Goal: Transaction & Acquisition: Purchase product/service

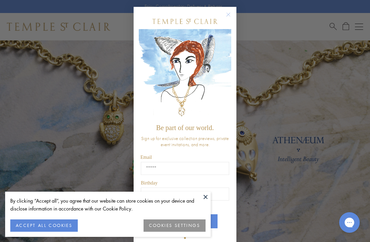
click at [210, 22] on img "POPUP Form" at bounding box center [184, 21] width 65 height 5
click at [229, 15] on circle "Close dialog" at bounding box center [228, 15] width 8 height 8
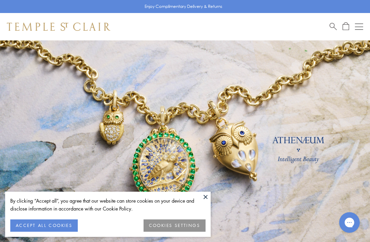
click at [360, 25] on button "Open navigation" at bounding box center [359, 27] width 8 height 8
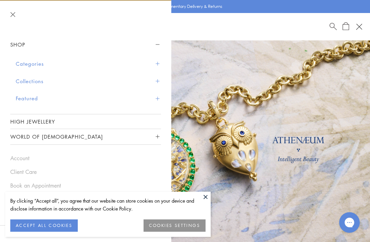
click at [43, 65] on button "Categories" at bounding box center [88, 63] width 145 height 17
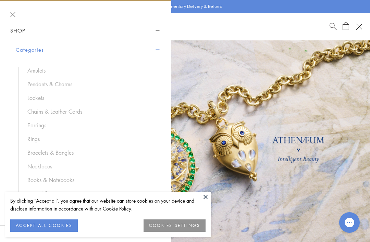
scroll to position [15, 0]
click at [62, 64] on div "Amulets Pendants & Charms Lockets Chains & Leather Cords Earrings Rings Bracele…" at bounding box center [88, 131] width 145 height 147
click at [71, 84] on link "Pendants & Charms" at bounding box center [90, 84] width 127 height 8
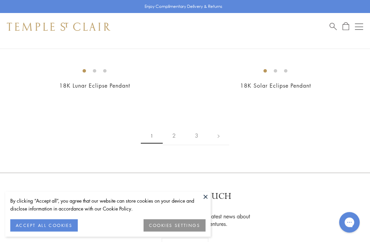
scroll to position [7227, 0]
click at [177, 126] on link "2" at bounding box center [174, 135] width 23 height 19
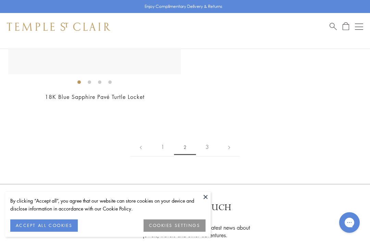
scroll to position [6549, 0]
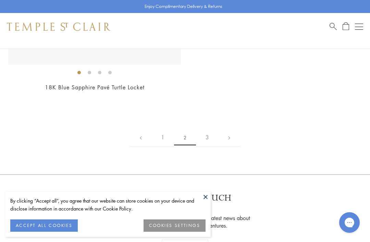
click at [204, 128] on link "3" at bounding box center [207, 137] width 23 height 19
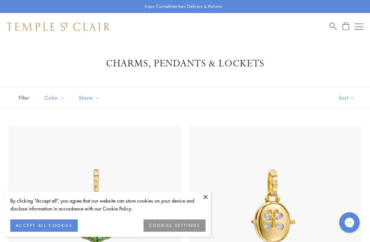
click at [358, 24] on div "Open navigation" at bounding box center [359, 24] width 8 height 0
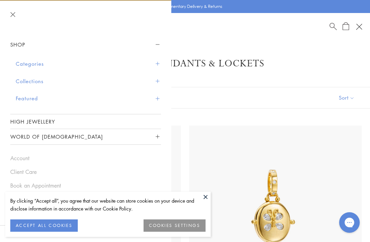
click at [39, 64] on button "Categories" at bounding box center [88, 63] width 145 height 17
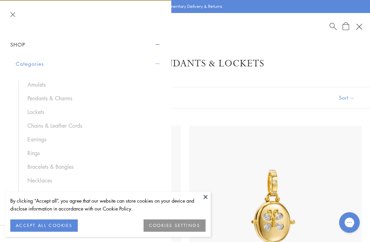
click at [42, 87] on link "Amulets" at bounding box center [90, 85] width 127 height 8
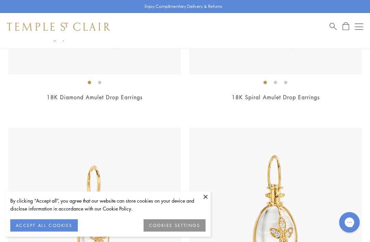
scroll to position [7443, 0]
